Goal: Information Seeking & Learning: Learn about a topic

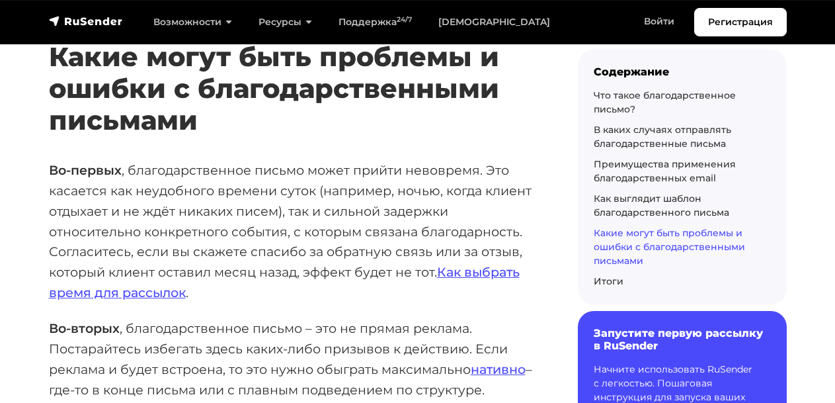
scroll to position [7971, 0]
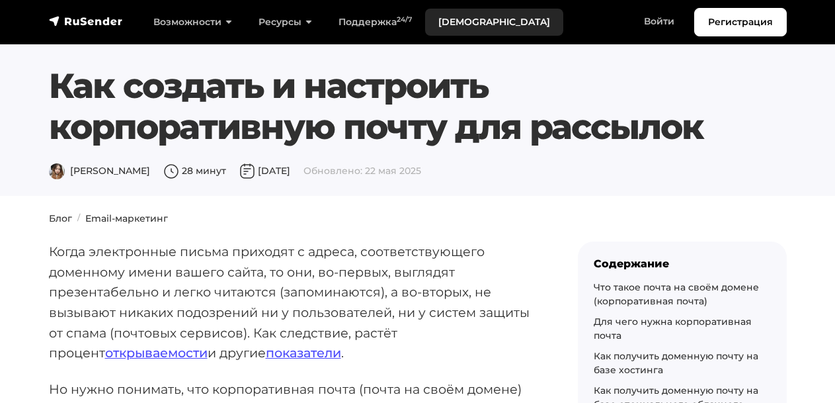
click at [434, 14] on link "[DEMOGRAPHIC_DATA]" at bounding box center [494, 22] width 138 height 27
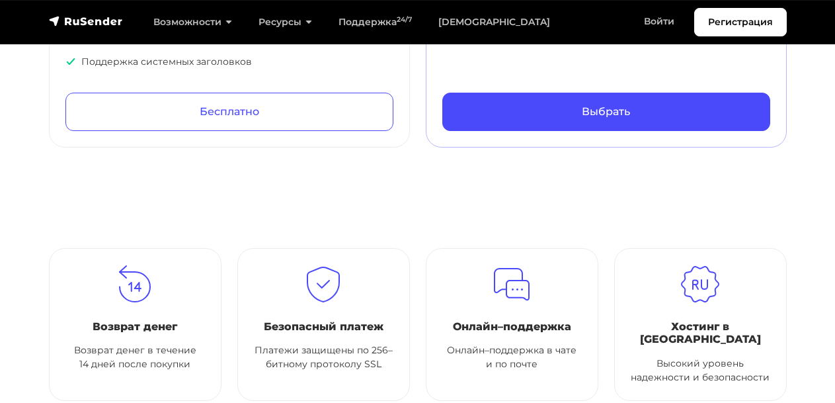
scroll to position [964, 0]
